Goal: Information Seeking & Learning: Learn about a topic

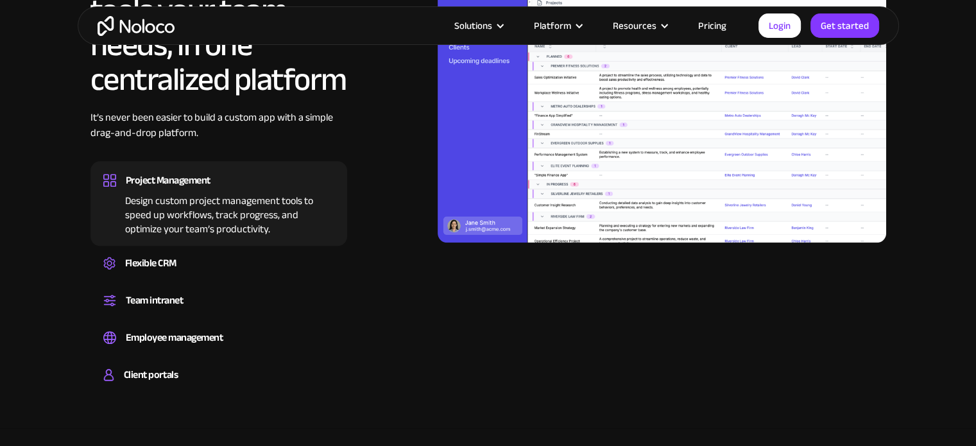
scroll to position [1296, 0]
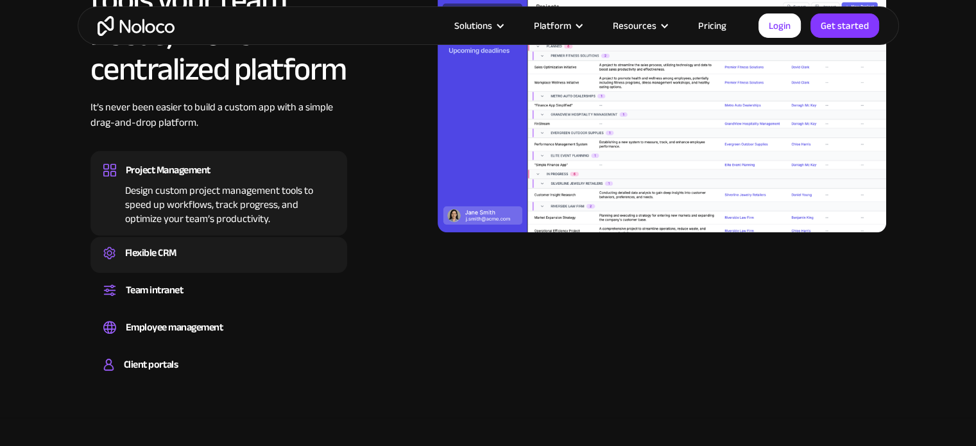
click at [162, 250] on div "Flexible CRM" at bounding box center [150, 252] width 51 height 19
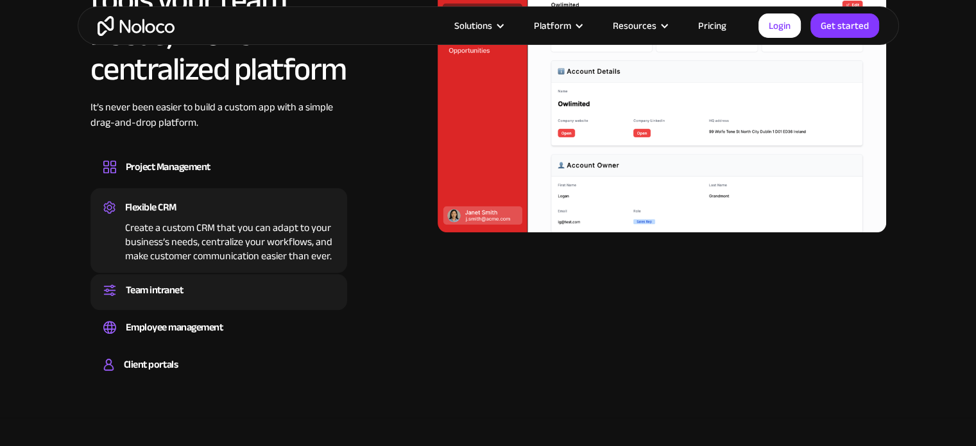
click at [210, 285] on div "Team intranet" at bounding box center [218, 289] width 231 height 19
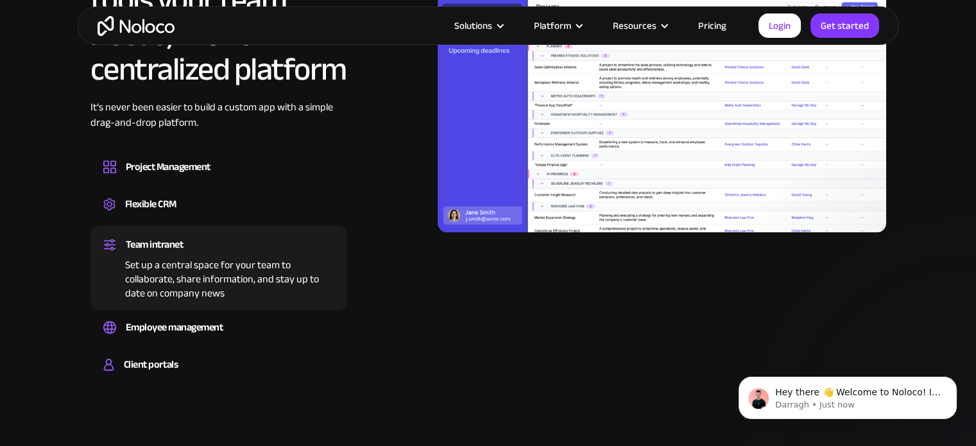
scroll to position [0, 0]
click at [952, 381] on icon "Dismiss notification" at bounding box center [953, 380] width 7 height 7
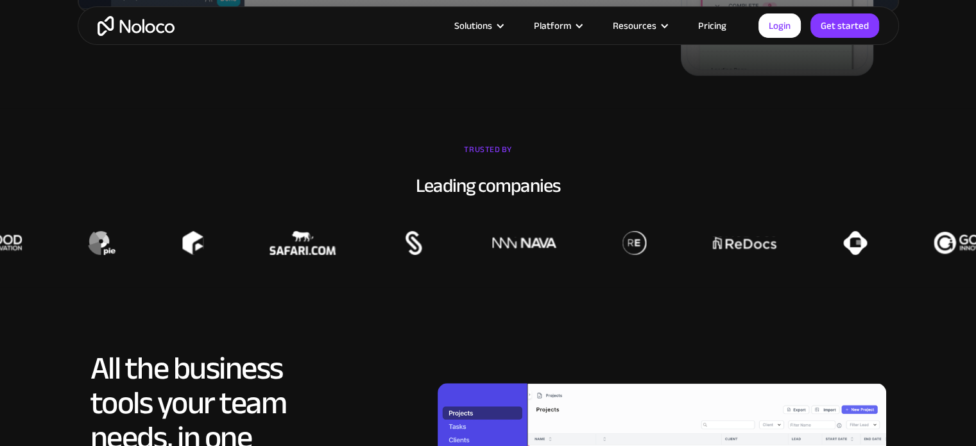
scroll to position [895, 0]
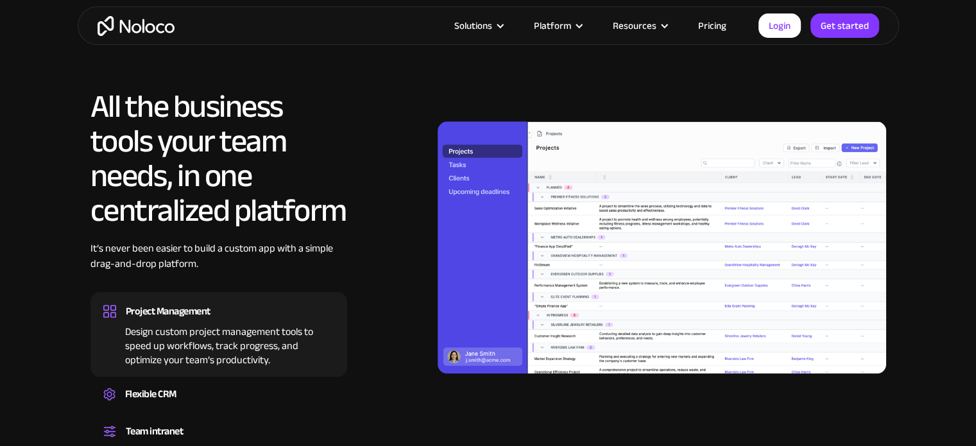
scroll to position [1247, 0]
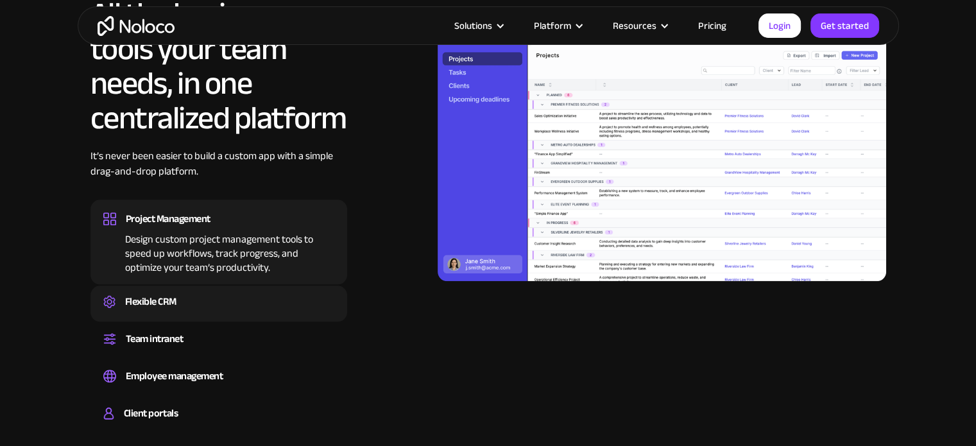
click at [160, 308] on div "Flexible CRM" at bounding box center [150, 301] width 51 height 19
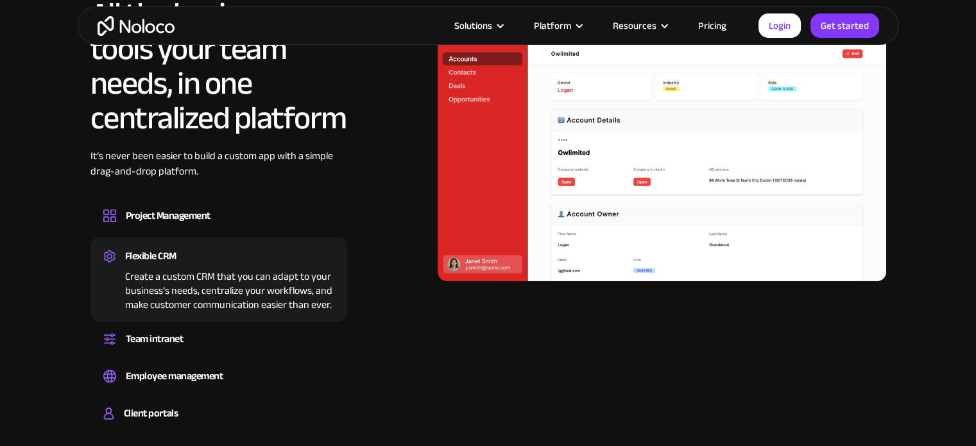
scroll to position [1332, 0]
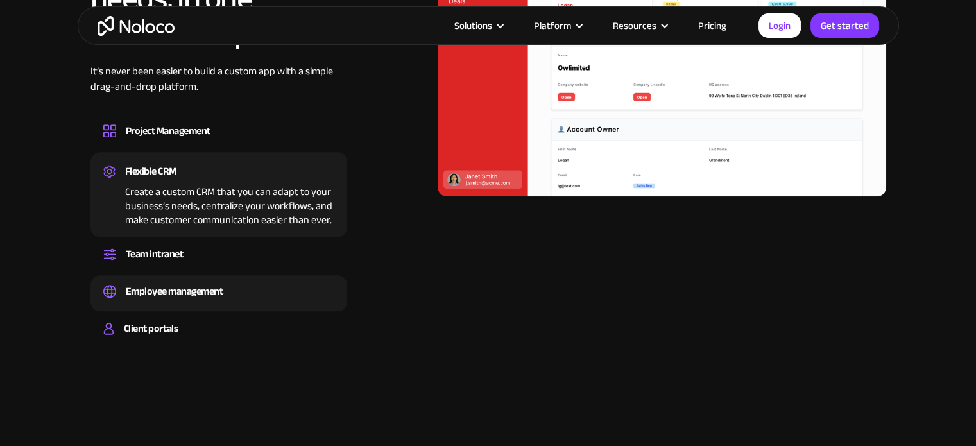
click at [158, 289] on div "Employee management" at bounding box center [175, 291] width 98 height 19
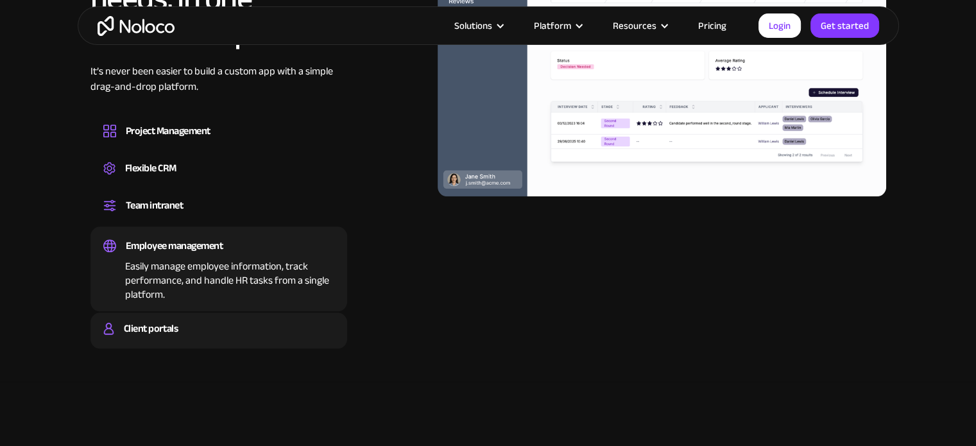
click at [159, 314] on div "Client portals Build a secure, fully-branded, and personalized client portal th…" at bounding box center [218, 331] width 257 height 36
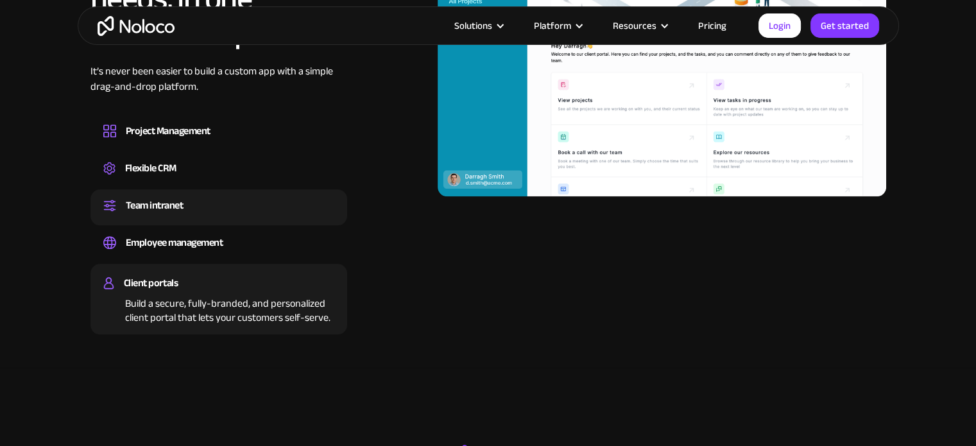
click at [182, 200] on div "Team intranet" at bounding box center [155, 205] width 58 height 19
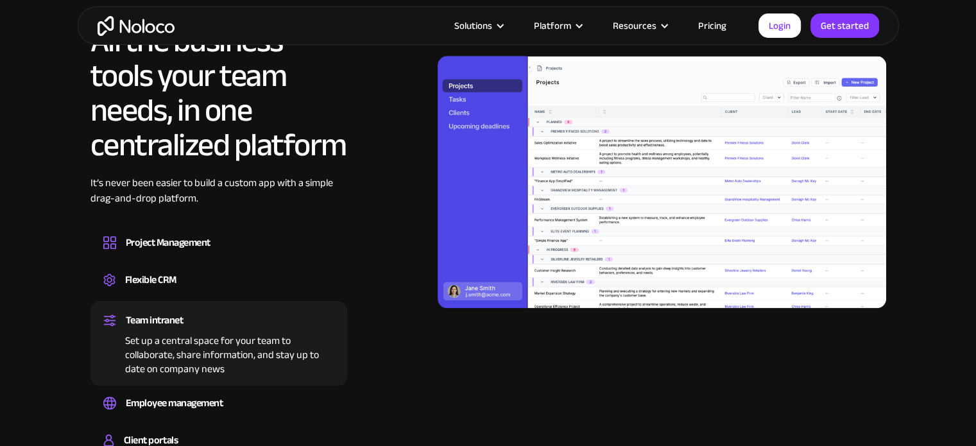
scroll to position [1290, 0]
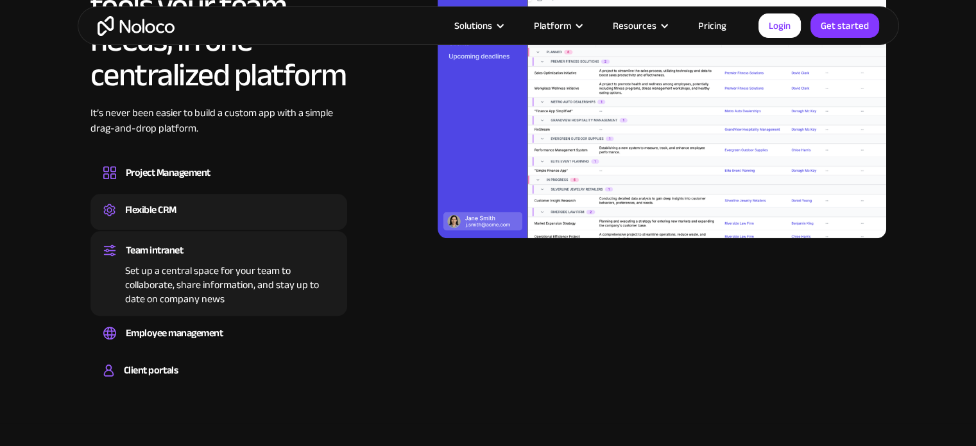
click at [209, 209] on div "Flexible CRM" at bounding box center [218, 209] width 231 height 19
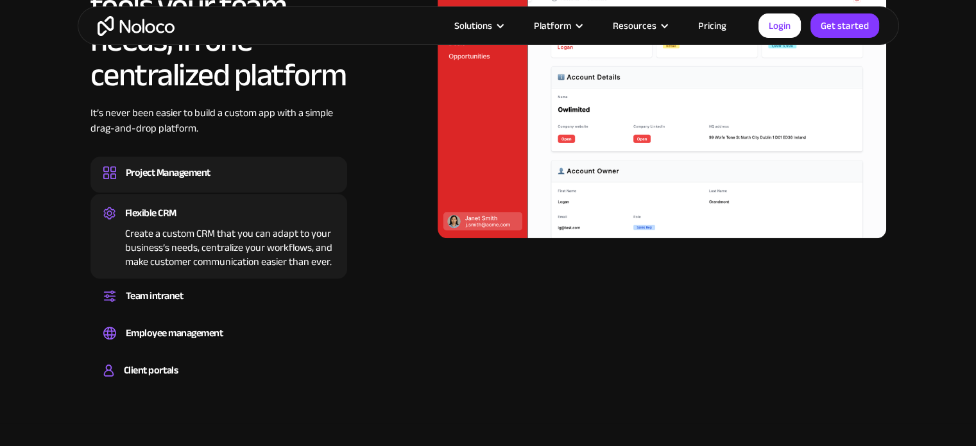
click at [213, 176] on div "Project Management" at bounding box center [218, 172] width 231 height 19
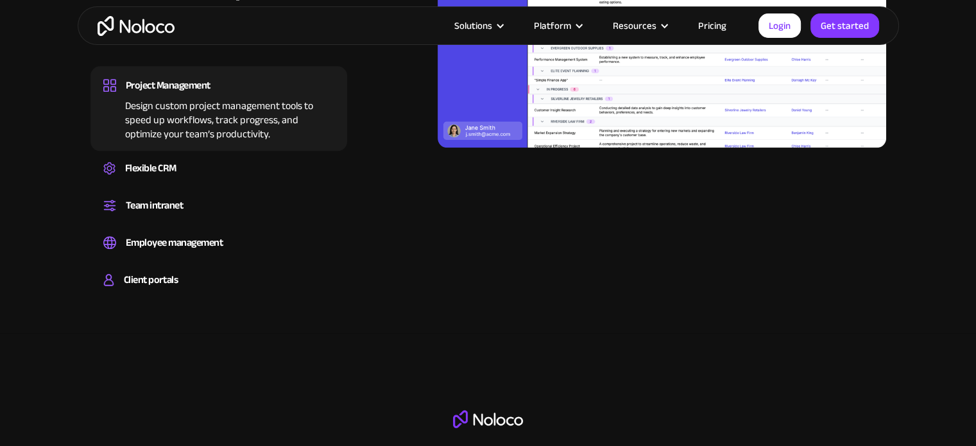
scroll to position [1296, 0]
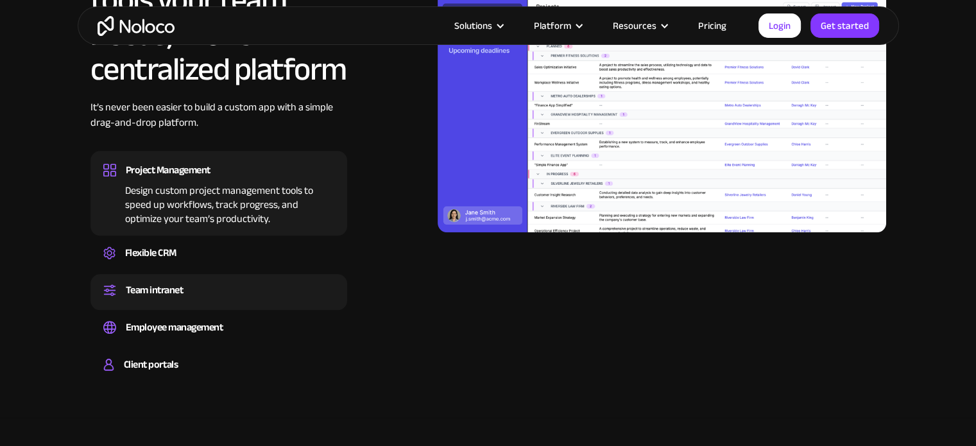
click at [183, 292] on div "Team intranet" at bounding box center [155, 289] width 58 height 19
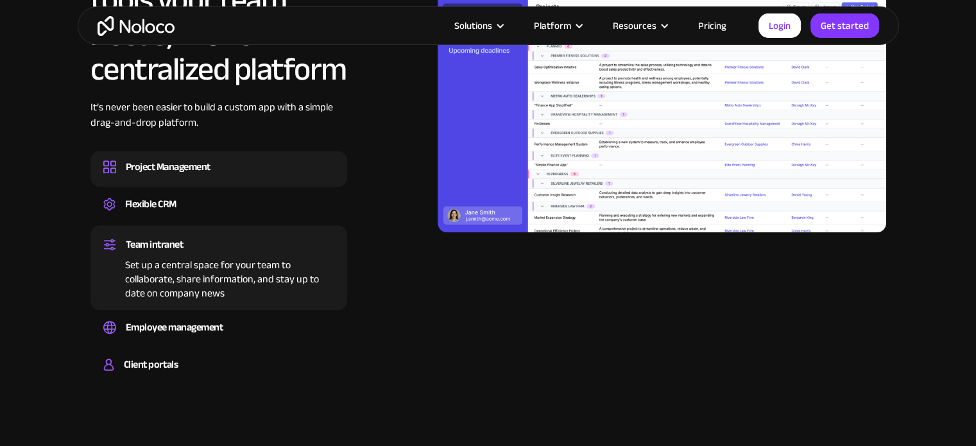
click at [198, 168] on div "Project Management" at bounding box center [168, 166] width 85 height 19
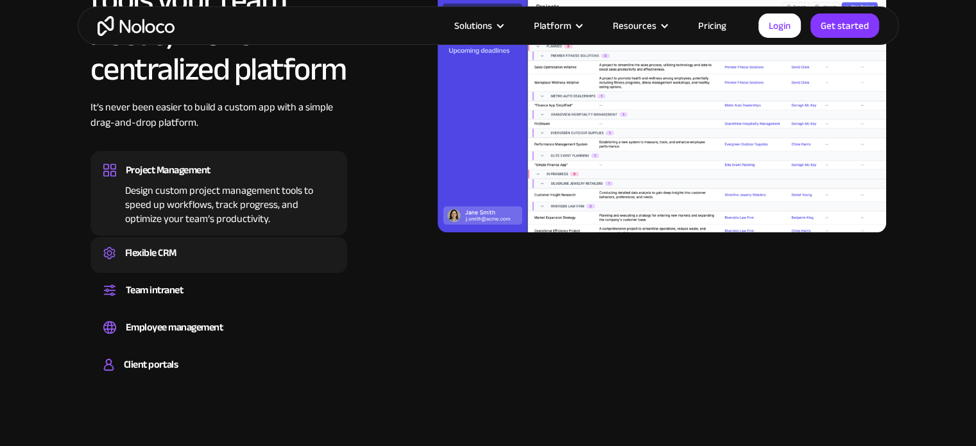
click at [181, 243] on div "Flexible CRM" at bounding box center [218, 252] width 231 height 19
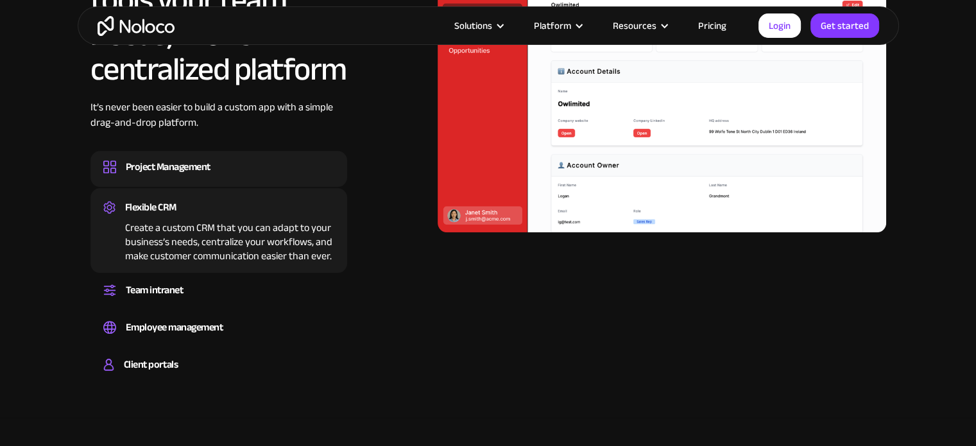
click at [190, 180] on div "Project Management Design custom project management tools to speed up workflows…" at bounding box center [218, 169] width 257 height 36
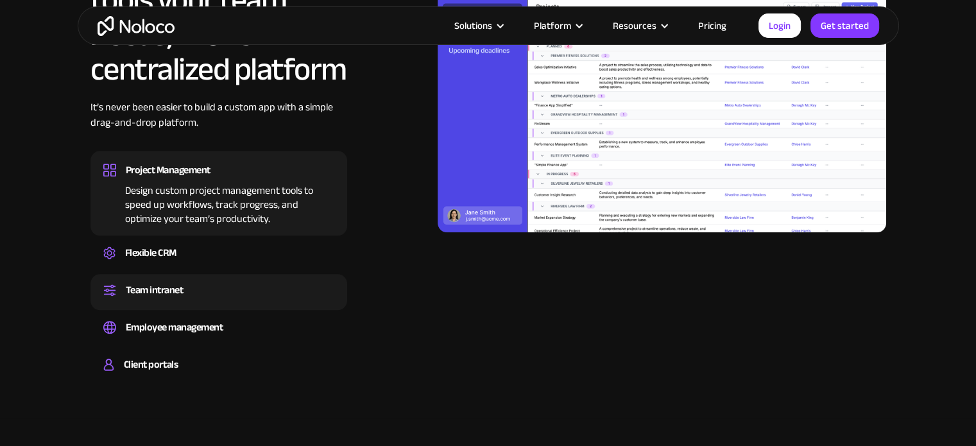
click at [203, 277] on div "Team intranet Set up a central space for your team to collaborate, share inform…" at bounding box center [218, 292] width 257 height 36
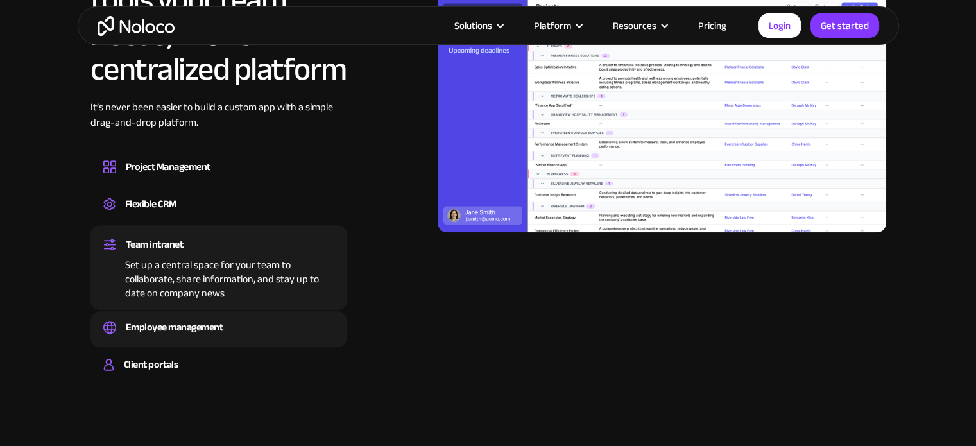
click at [216, 313] on div "Employee management Easily manage employee information, track performance, and …" at bounding box center [218, 329] width 257 height 36
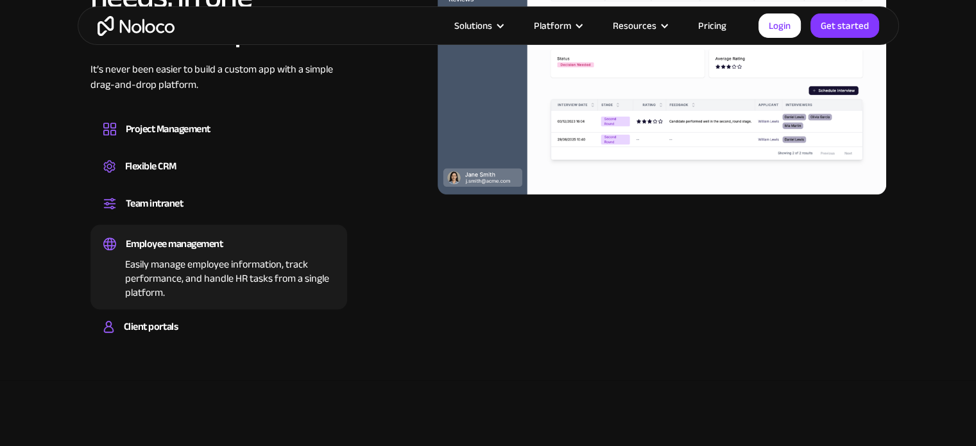
scroll to position [1335, 0]
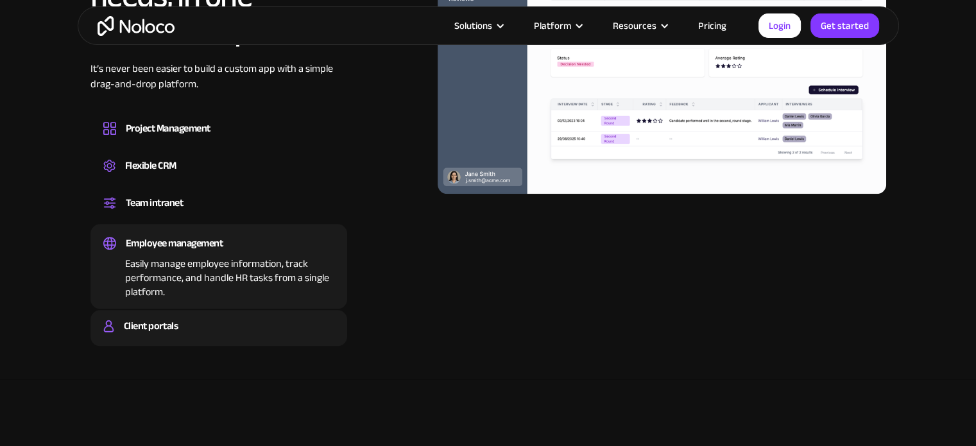
click at [176, 321] on div "Client portals" at bounding box center [151, 325] width 54 height 19
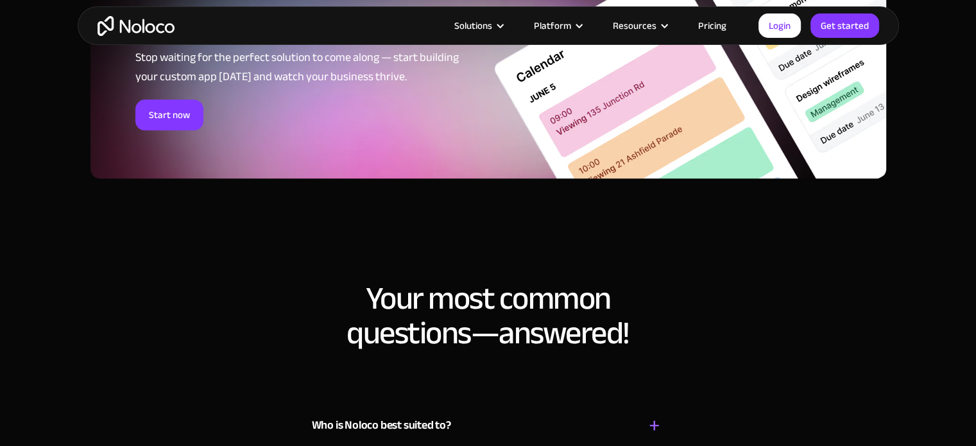
scroll to position [6427, 0]
